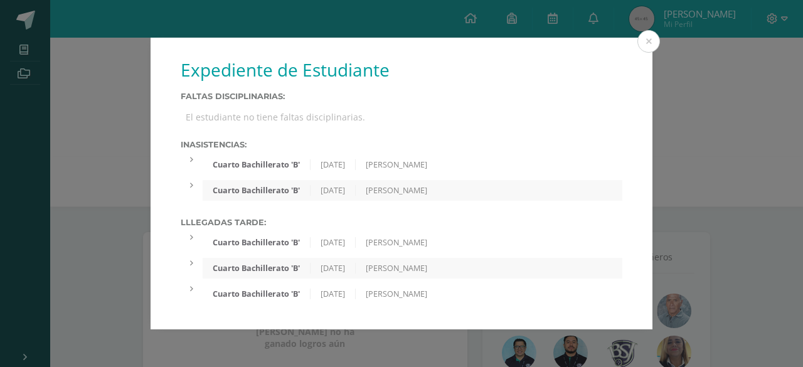
click at [440, 213] on div "Expediente de Estudiante Faltas Disciplinarias: El estudiante no tiene faltas d…" at bounding box center [402, 184] width 502 height 292
click at [410, 292] on div "[PERSON_NAME]" at bounding box center [397, 294] width 82 height 11
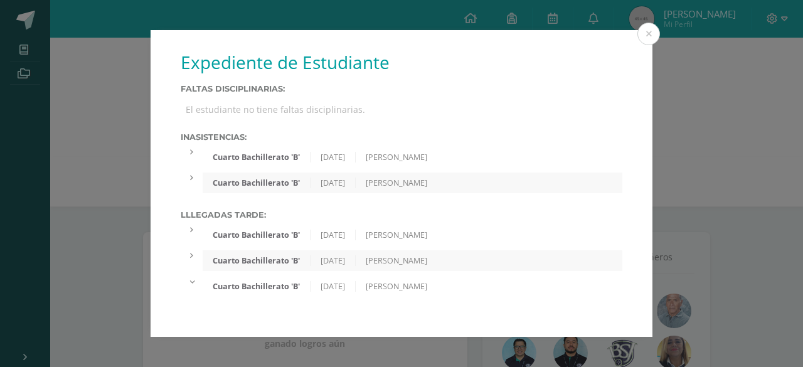
click at [409, 287] on div "[PERSON_NAME]" at bounding box center [397, 286] width 82 height 11
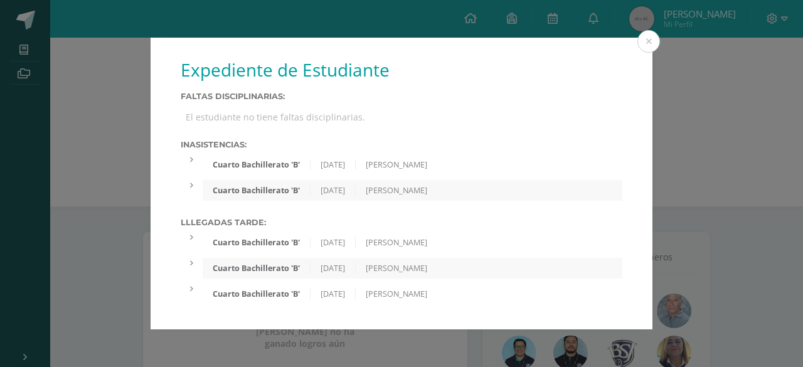
click at [439, 174] on div "Cuarto Bachillerato 'B' [DATE] [PERSON_NAME]" at bounding box center [413, 164] width 420 height 21
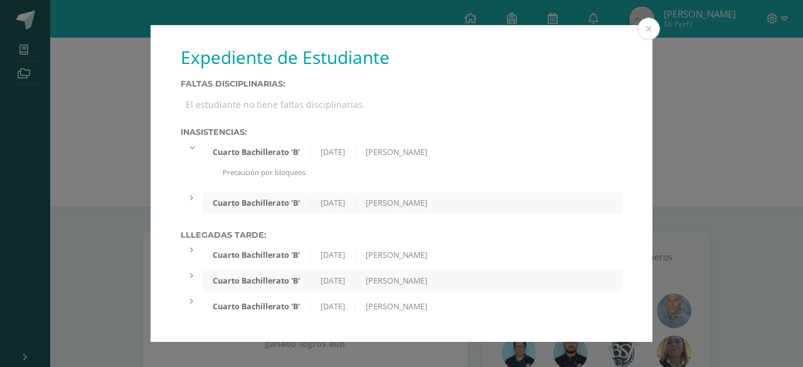
click at [438, 174] on div "Precaución por bloqueos" at bounding box center [413, 178] width 420 height 20
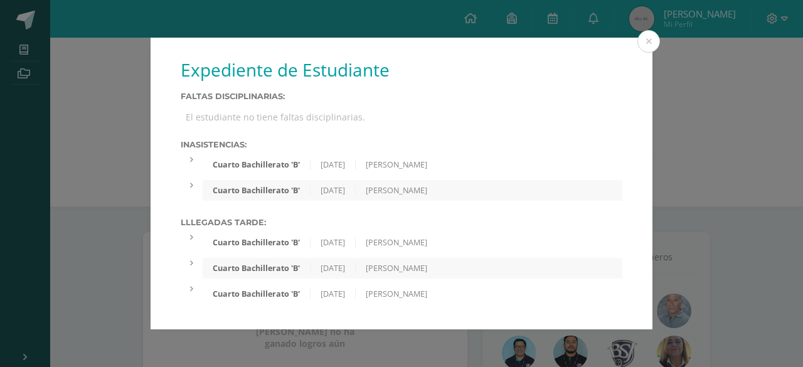
click at [399, 195] on div "[PERSON_NAME]" at bounding box center [397, 190] width 82 height 11
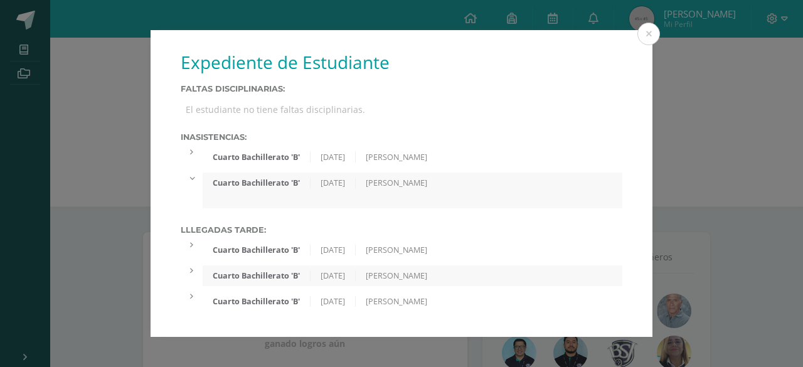
click at [399, 195] on div "Cuarto Bachillerato 'B' [DATE] [PERSON_NAME]" at bounding box center [413, 191] width 420 height 36
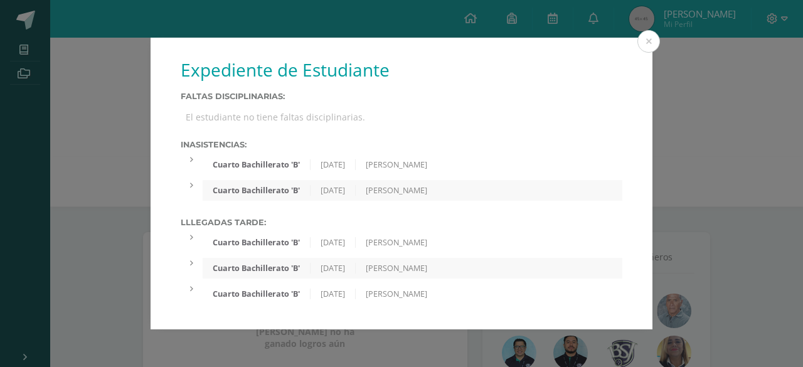
click at [246, 166] on div "Cuarto Bachillerato 'B'" at bounding box center [257, 164] width 108 height 11
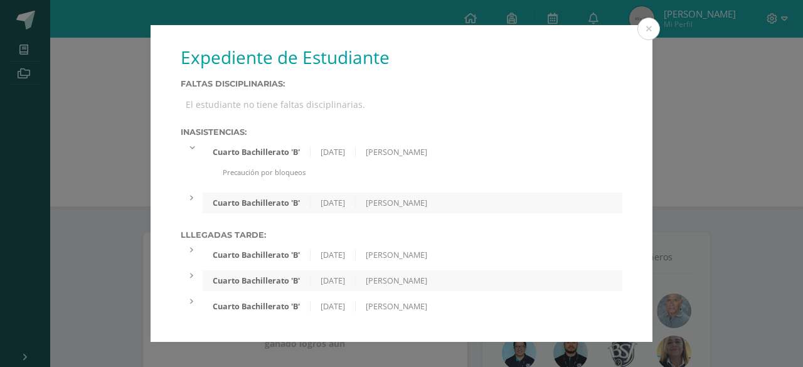
click at [277, 142] on div "Cuarto Bachillerato 'B' [DATE] [PERSON_NAME]" at bounding box center [413, 152] width 420 height 21
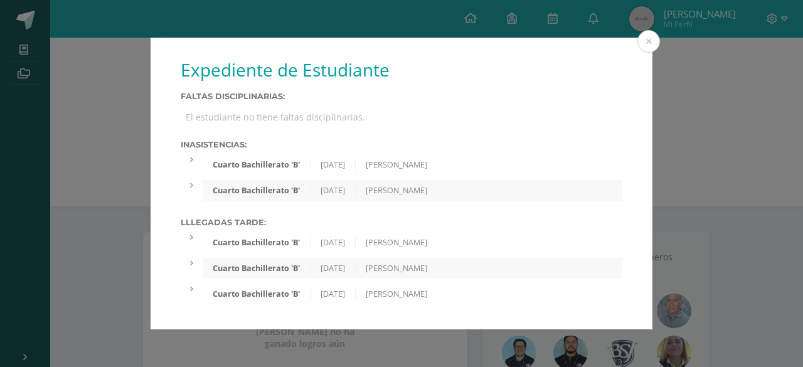
click at [266, 245] on div "Cuarto Bachillerato 'B'" at bounding box center [257, 242] width 108 height 11
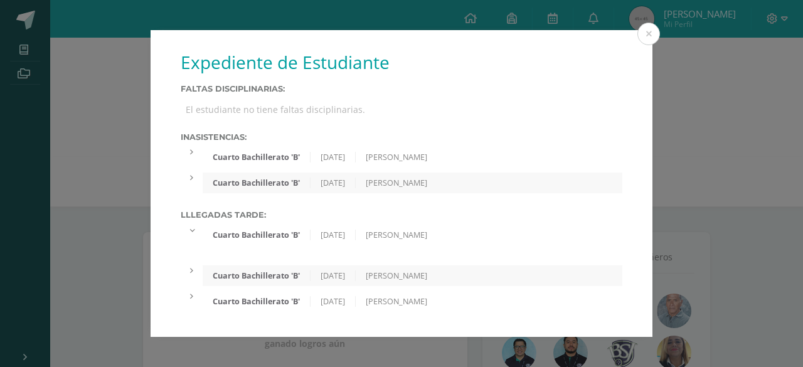
click at [268, 275] on div "Cuarto Bachillerato 'B'" at bounding box center [257, 275] width 108 height 11
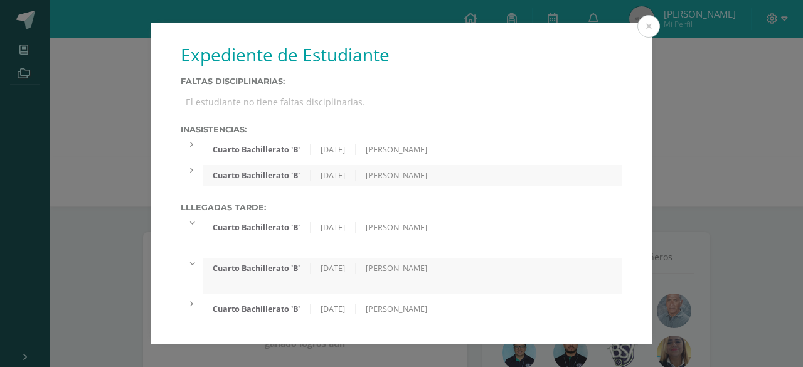
drag, startPoint x: 270, startPoint y: 307, endPoint x: 191, endPoint y: 311, distance: 78.5
click at [191, 311] on div "Cuarto Bachillerato 'B' [DATE] [PERSON_NAME]" at bounding box center [402, 309] width 442 height 21
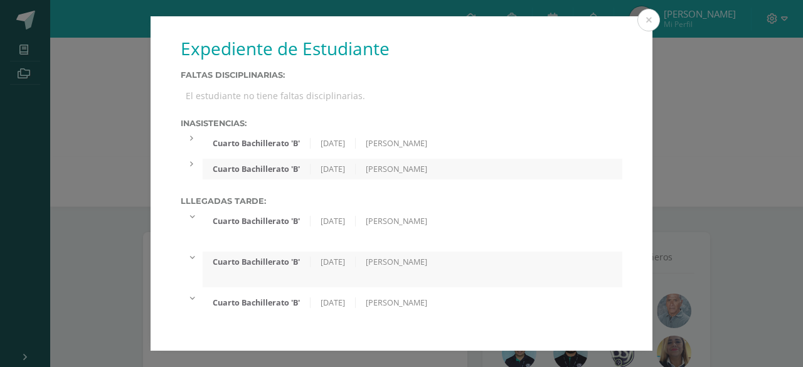
click at [191, 311] on div "Cuarto Bachillerato 'B' [DATE] [PERSON_NAME]" at bounding box center [402, 309] width 442 height 34
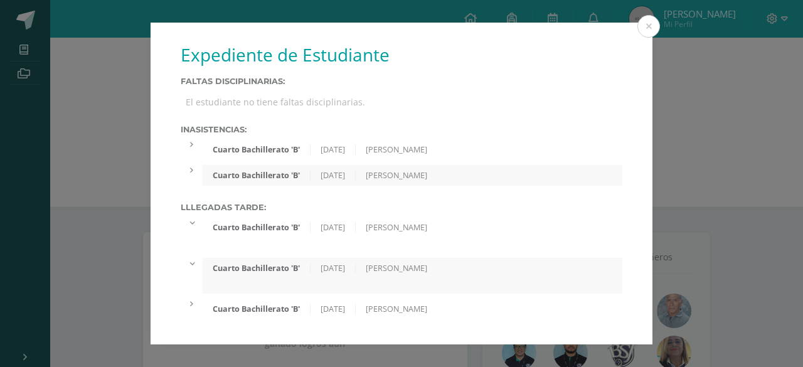
click at [189, 309] on div at bounding box center [192, 304] width 22 height 11
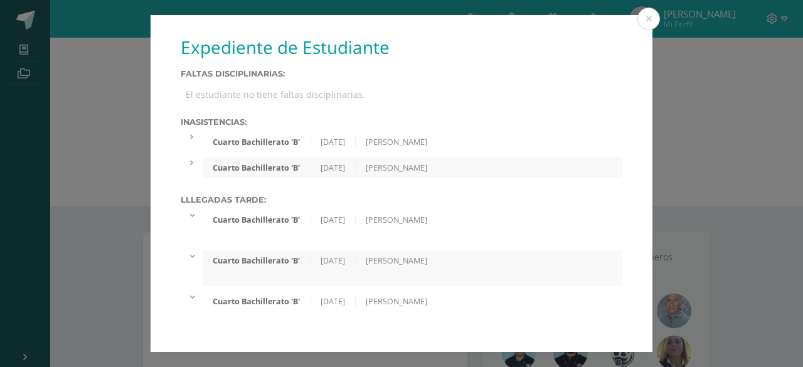
click at [197, 169] on div "Cuarto Bachillerato 'B' [DATE] [PERSON_NAME]" at bounding box center [402, 167] width 442 height 21
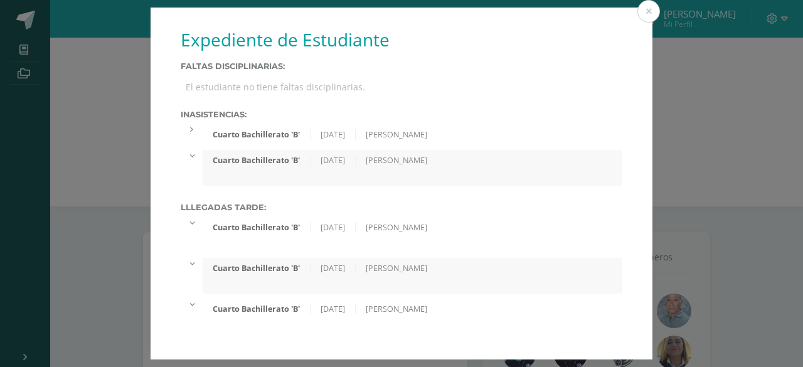
click at [191, 132] on icon at bounding box center [191, 130] width 3 height 8
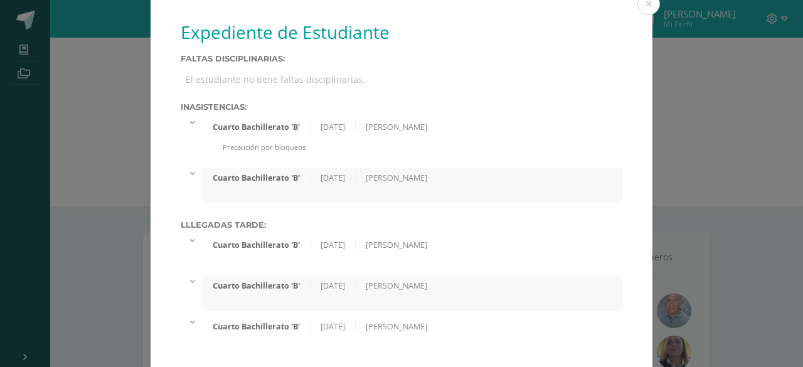
click at [191, 132] on div "Cuarto Bachillerato 'B' [DATE] [PERSON_NAME] Precaución por bloqueos" at bounding box center [402, 140] width 442 height 46
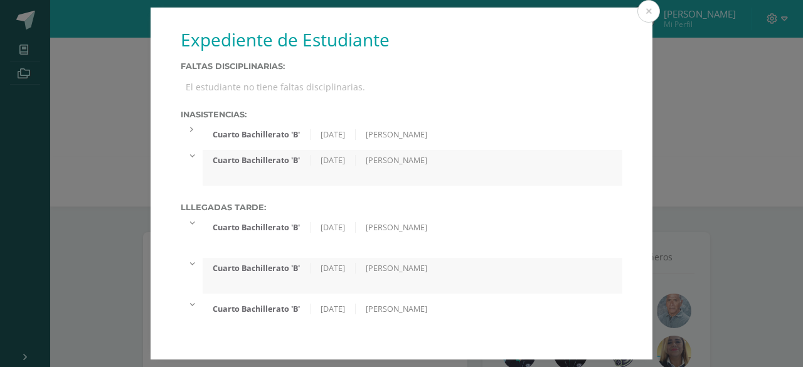
click at [191, 157] on icon at bounding box center [192, 155] width 8 height 3
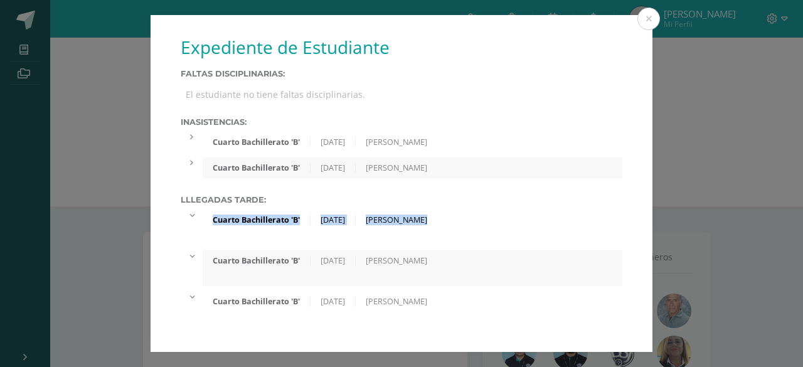
drag, startPoint x: 184, startPoint y: 214, endPoint x: 188, endPoint y: 248, distance: 34.8
click at [188, 248] on div "Lllegadas tarde: Cuarto Bachillerato 'B' [DATE] [PERSON_NAME] Bachillerato 'B' …" at bounding box center [402, 261] width 442 height 132
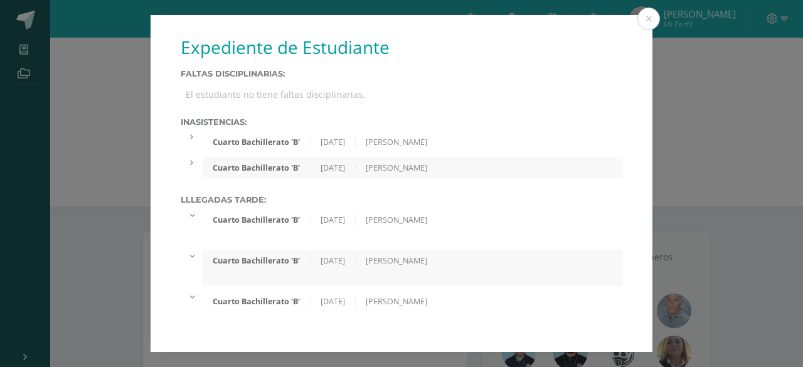
click at [188, 250] on div "Lllegadas tarde: Cuarto Bachillerato 'B' [DATE] [PERSON_NAME] Bachillerato 'B' …" at bounding box center [402, 261] width 442 height 132
click at [191, 254] on div at bounding box center [192, 255] width 22 height 11
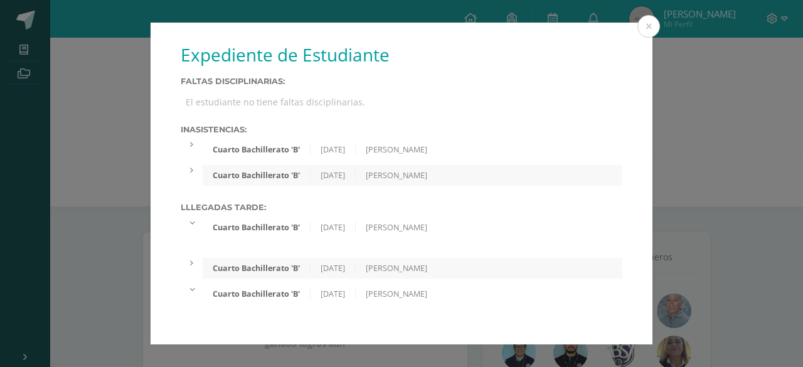
click at [195, 218] on div at bounding box center [192, 222] width 22 height 11
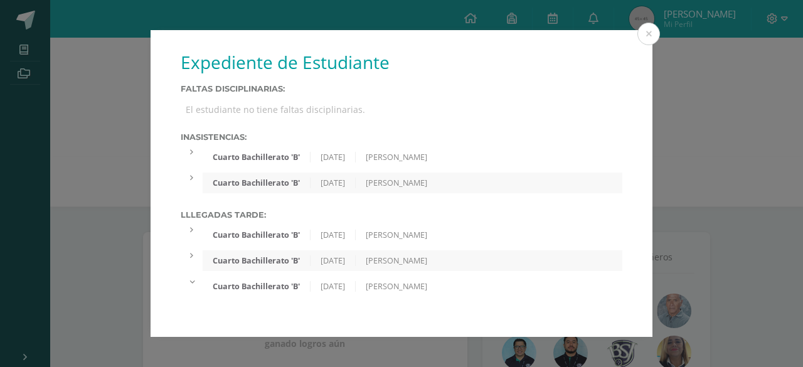
click at [193, 281] on div at bounding box center [192, 281] width 22 height 11
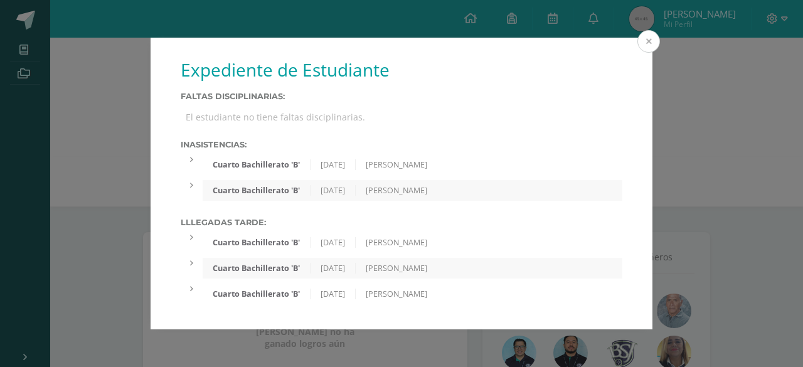
click at [650, 32] on button at bounding box center [649, 41] width 23 height 23
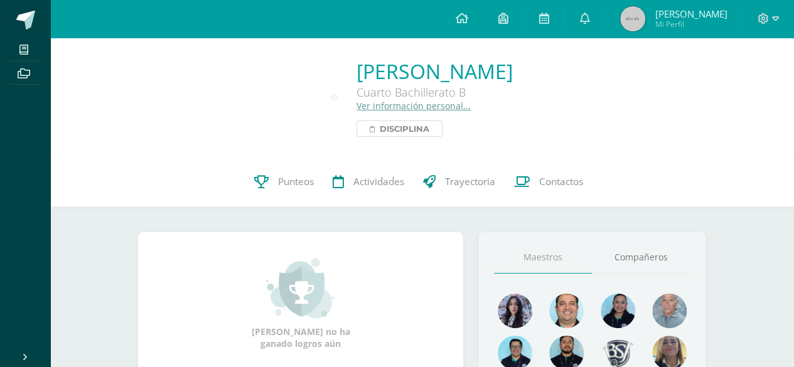
click at [356, 120] on link "Disciplina" at bounding box center [399, 128] width 86 height 16
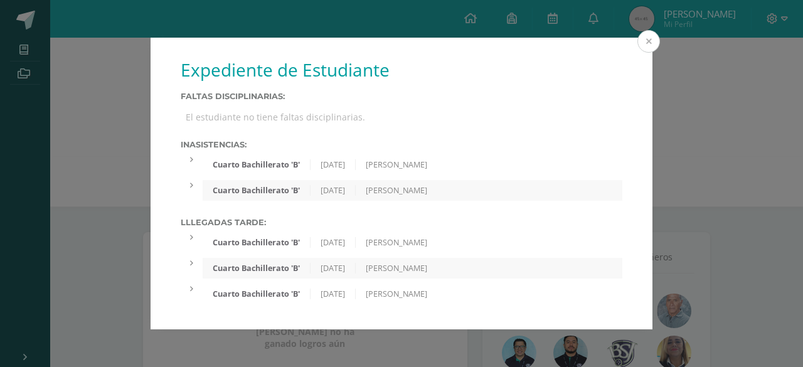
click at [650, 30] on button at bounding box center [649, 41] width 23 height 23
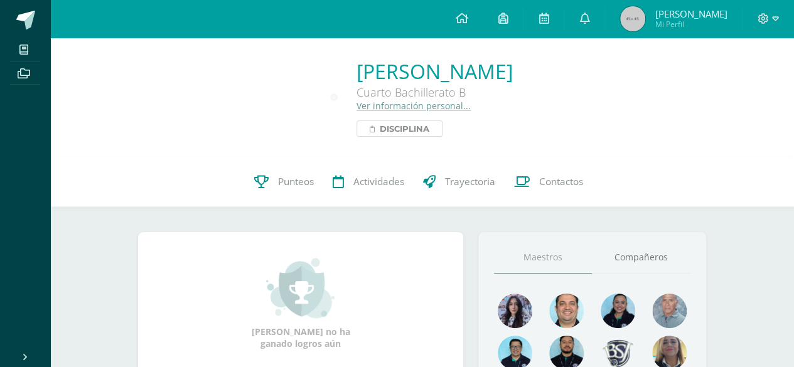
click at [356, 120] on link "Disciplina" at bounding box center [399, 128] width 86 height 16
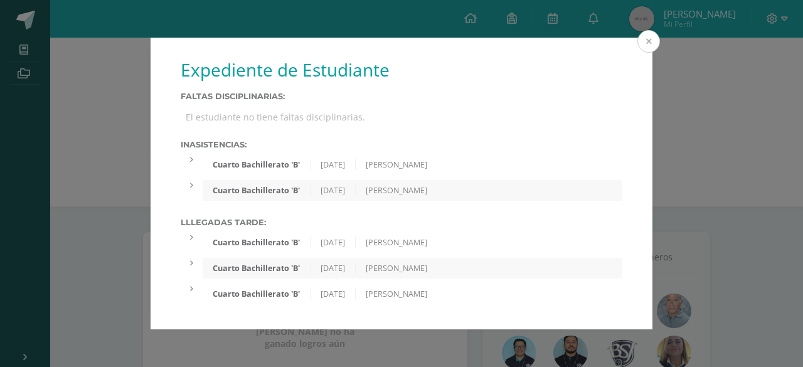
click at [651, 33] on button at bounding box center [649, 41] width 23 height 23
